Goal: Information Seeking & Learning: Understand process/instructions

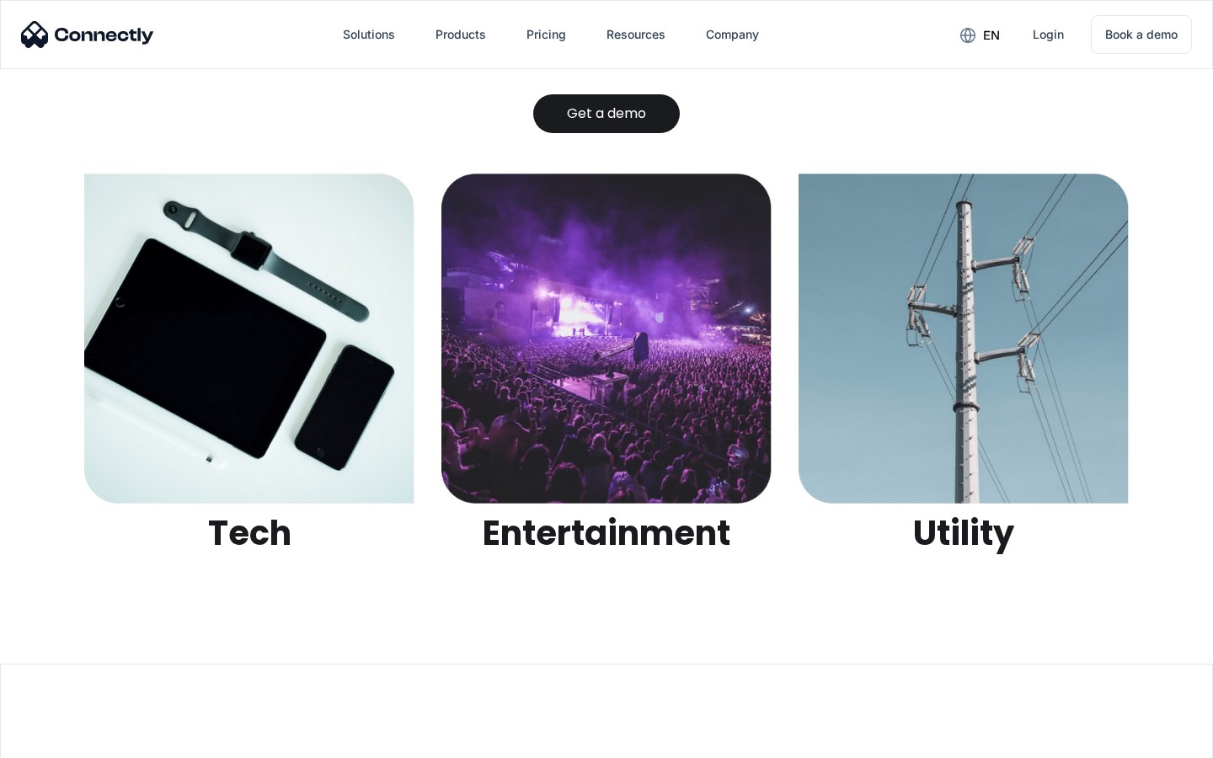
scroll to position [5314, 0]
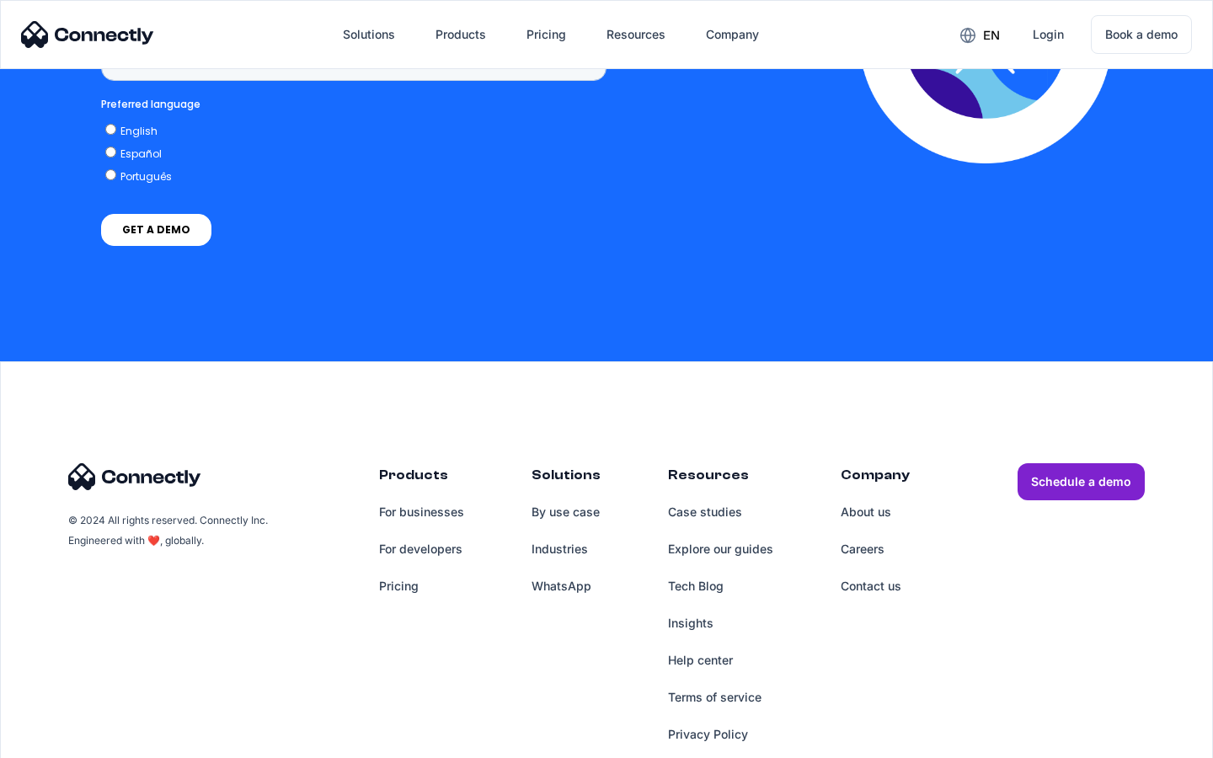
scroll to position [1262, 0]
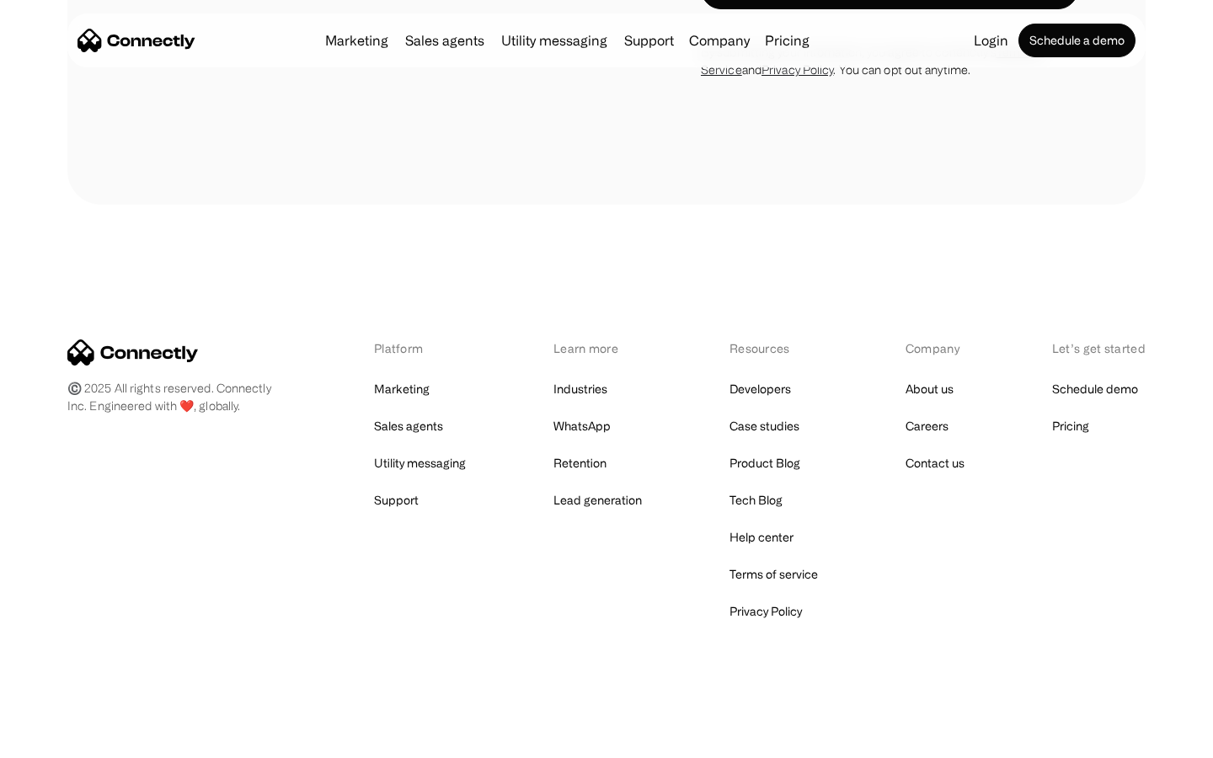
scroll to position [1788, 0]
